Goal: Task Accomplishment & Management: Complete application form

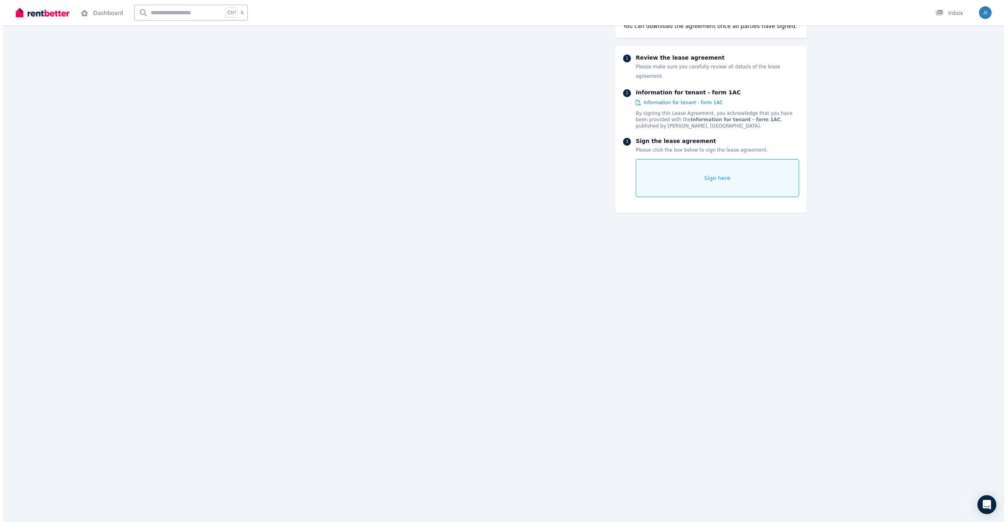
scroll to position [6472, 0]
click at [722, 176] on div "Sign here" at bounding box center [714, 178] width 163 height 38
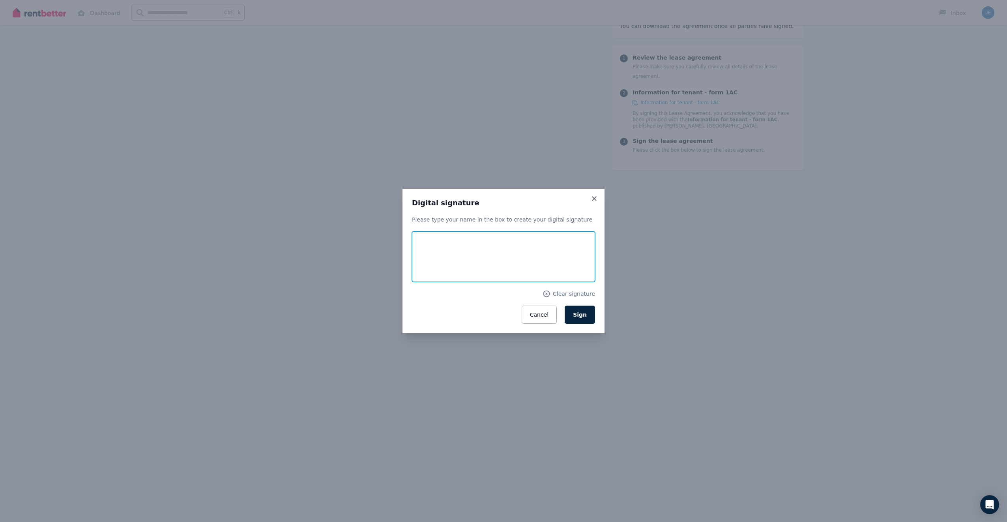
click at [433, 260] on input "text" at bounding box center [503, 256] width 183 height 51
type input "**********"
click at [574, 313] on button "Sign" at bounding box center [580, 314] width 30 height 18
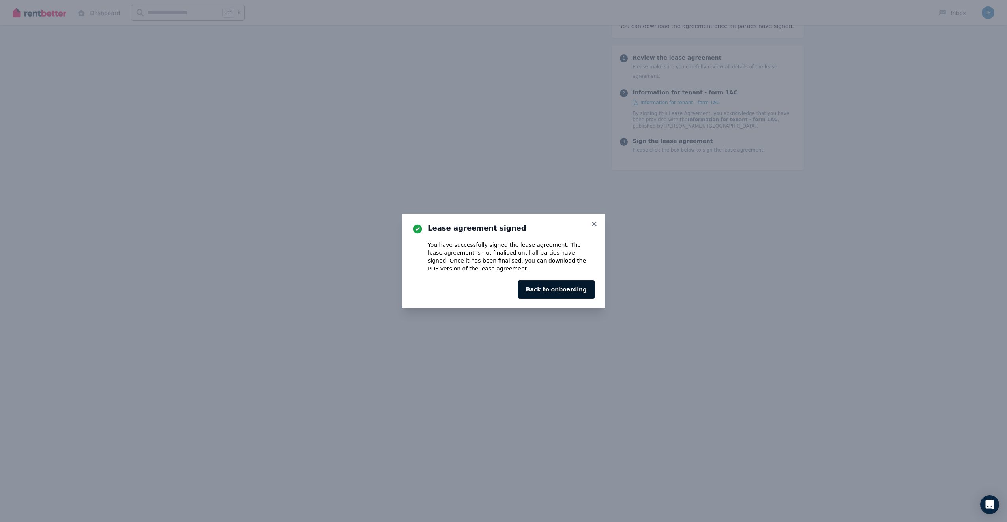
click at [555, 289] on button "Back to onboarding" at bounding box center [556, 289] width 77 height 18
